Goal: Task Accomplishment & Management: Use online tool/utility

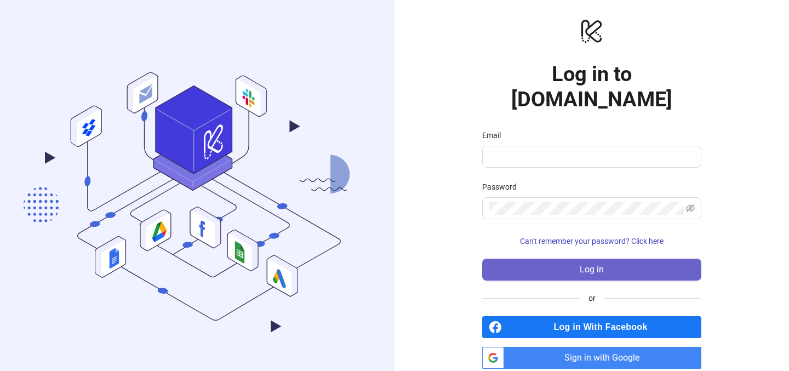
click at [565, 259] on button "Log in" at bounding box center [591, 270] width 219 height 22
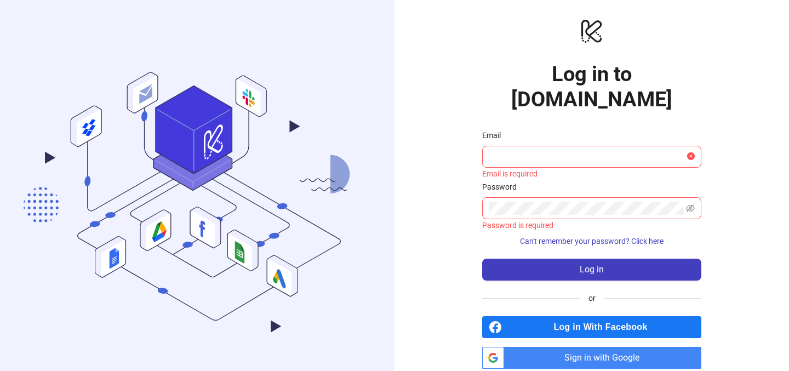
click at [522, 168] on div "Email is required" at bounding box center [591, 174] width 219 height 12
click at [518, 150] on input "Email" at bounding box center [587, 156] width 196 height 13
click at [0, 371] on com-1password-button at bounding box center [0, 371] width 0 height 0
type input "**********"
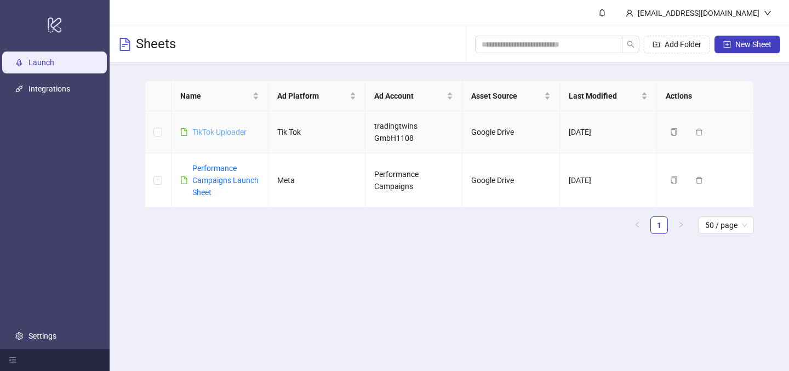
click at [229, 135] on link "TikTok Uploader" at bounding box center [219, 132] width 54 height 9
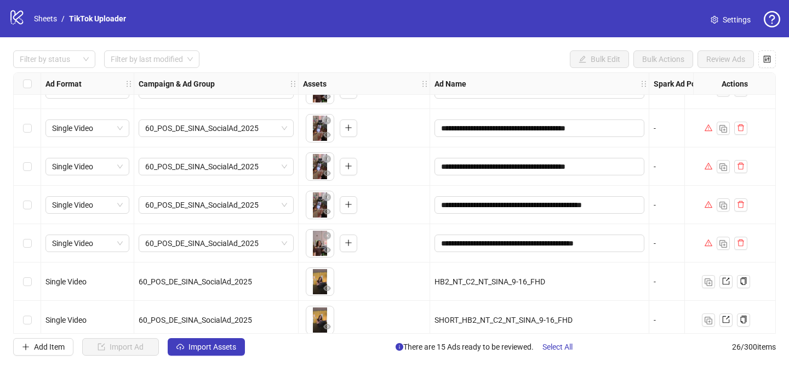
scroll to position [764, 0]
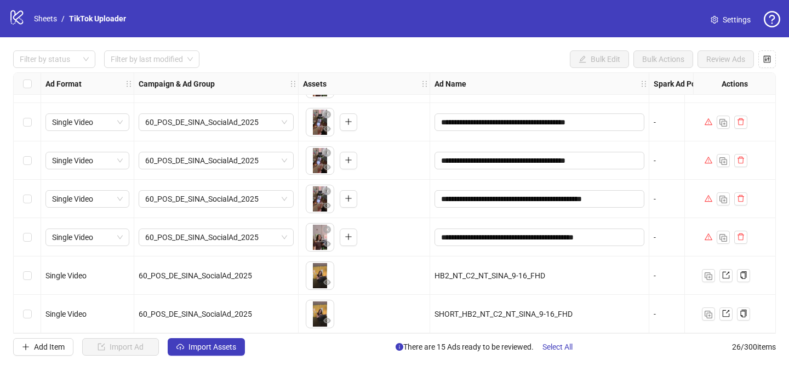
click at [456, 41] on div "**********" at bounding box center [394, 203] width 789 height 332
click at [43, 338] on div "**********" at bounding box center [394, 203] width 789 height 332
click at [46, 341] on button "Add Item" at bounding box center [43, 347] width 60 height 18
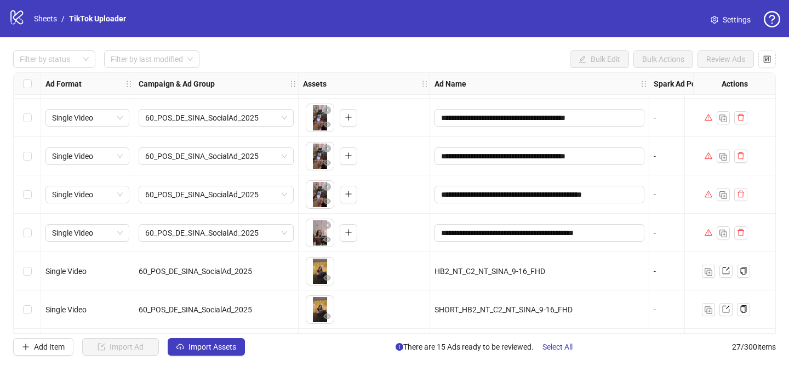
scroll to position [802, 0]
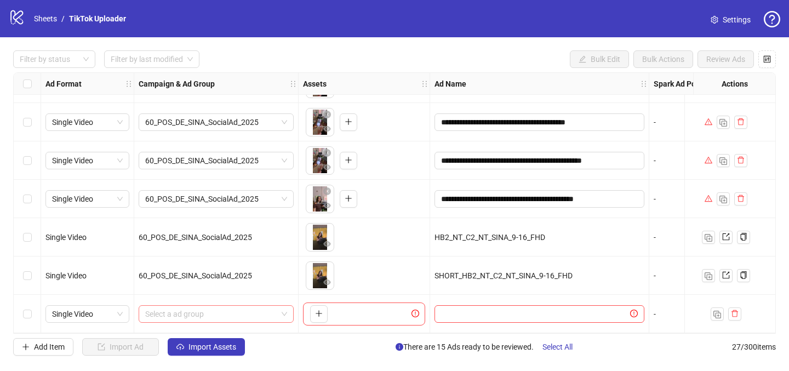
click at [196, 309] on input "search" at bounding box center [211, 314] width 132 height 16
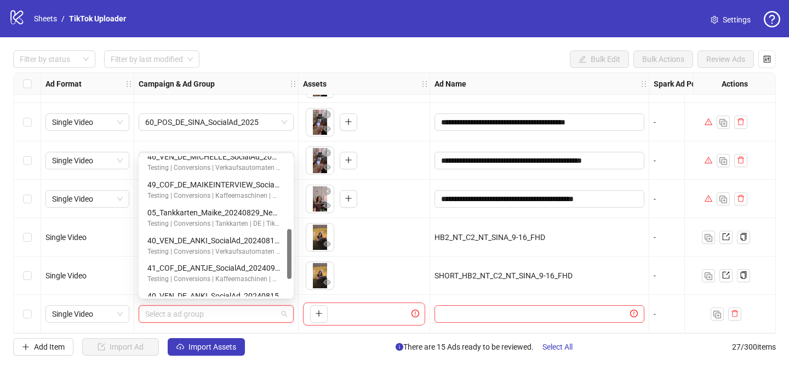
scroll to position [204, 0]
drag, startPoint x: 290, startPoint y: 177, endPoint x: 280, endPoint y: 250, distance: 74.1
click at [280, 250] on div "46_VEN_DE_MICHELLE_SocialAd_2024_1115_Sovran Testing | Conversions | Verkaufsau…" at bounding box center [216, 226] width 151 height 140
drag, startPoint x: 287, startPoint y: 248, endPoint x: 291, endPoint y: 260, distance: 13.2
click at [291, 260] on div "46_VEN_DE_MICHELLE_SocialAd_2024_1115_Sovran Testing | Conversions | Verkaufsau…" at bounding box center [216, 226] width 151 height 140
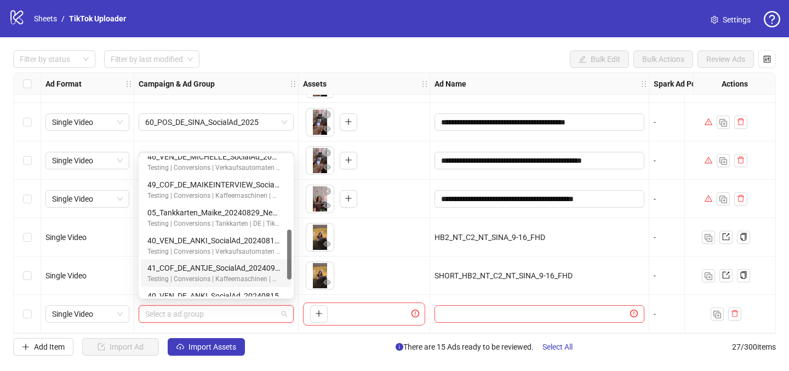
scroll to position [251, 0]
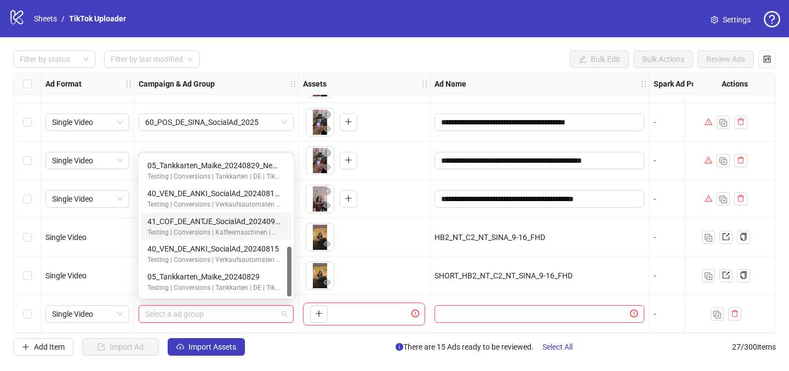
drag, startPoint x: 291, startPoint y: 260, endPoint x: 291, endPoint y: 300, distance: 40.0
click at [291, 300] on body "**********" at bounding box center [394, 185] width 789 height 371
click at [293, 322] on div "Select a ad group" at bounding box center [216, 314] width 164 height 38
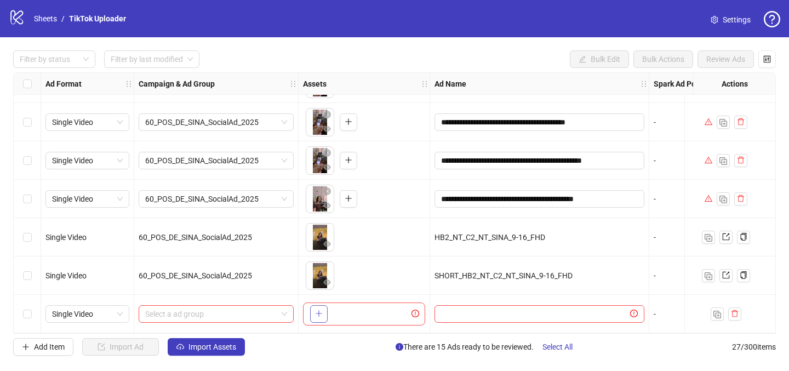
click at [315, 312] on icon "plus" at bounding box center [319, 314] width 8 height 8
click at [567, 23] on div "logo/logo-mobile Sheets / TikTok Uploader Settings" at bounding box center [395, 19] width 772 height 20
click at [730, 308] on button "button" at bounding box center [735, 314] width 13 height 13
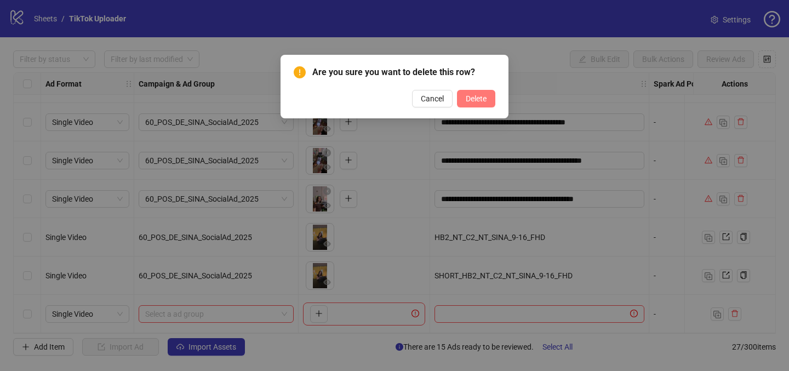
click at [487, 102] on button "Delete" at bounding box center [476, 99] width 38 height 18
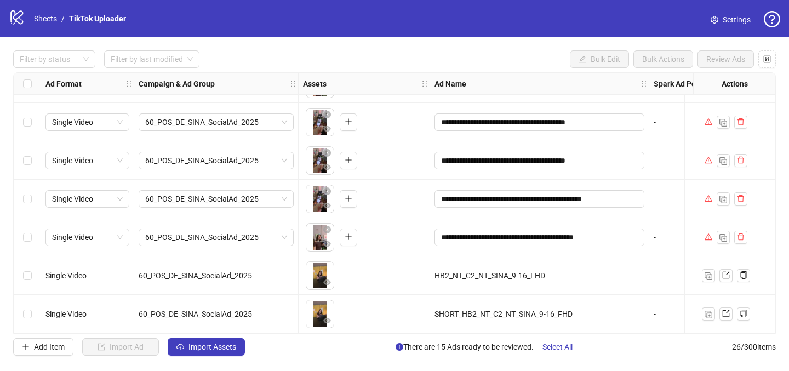
click at [454, 56] on div "Filter by status Filter by last modified Bulk Edit Bulk Actions Review Ads" at bounding box center [394, 59] width 763 height 18
